Goal: Task Accomplishment & Management: Manage account settings

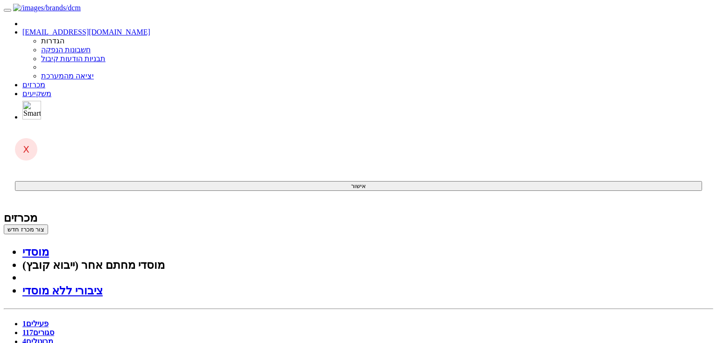
click at [54, 329] on link "סגורים 117" at bounding box center [38, 333] width 32 height 8
click at [49, 320] on link "פעילים 1" at bounding box center [35, 324] width 26 height 8
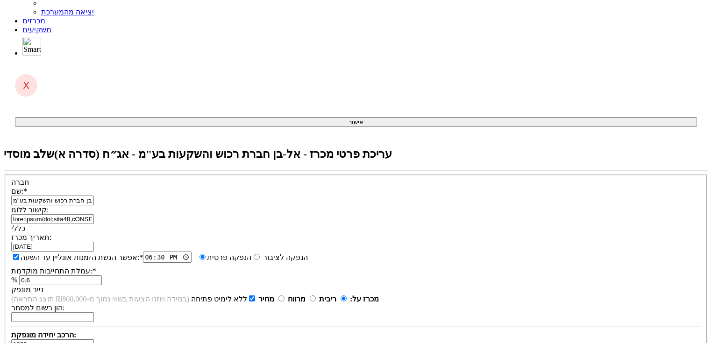
scroll to position [224, 0]
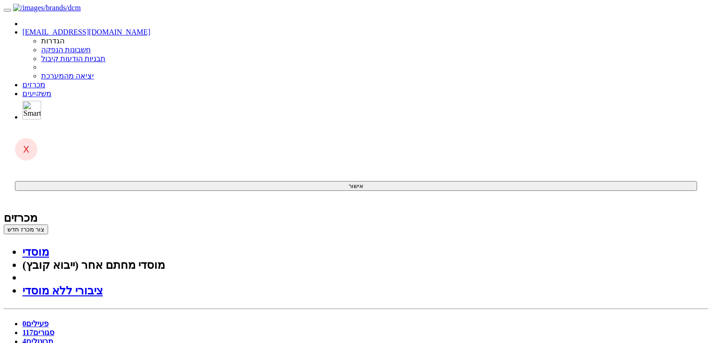
click at [45, 81] on link "מכרזים" at bounding box center [33, 85] width 23 height 8
click at [48, 225] on button "צור מכרז חדש" at bounding box center [26, 230] width 44 height 10
click at [49, 246] on link "מוסדי" at bounding box center [35, 252] width 27 height 12
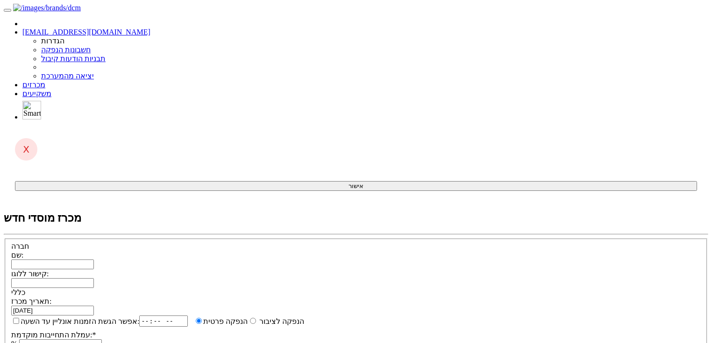
click at [45, 81] on link "מכרזים" at bounding box center [33, 85] width 23 height 8
